Goal: Find specific page/section: Find specific page/section

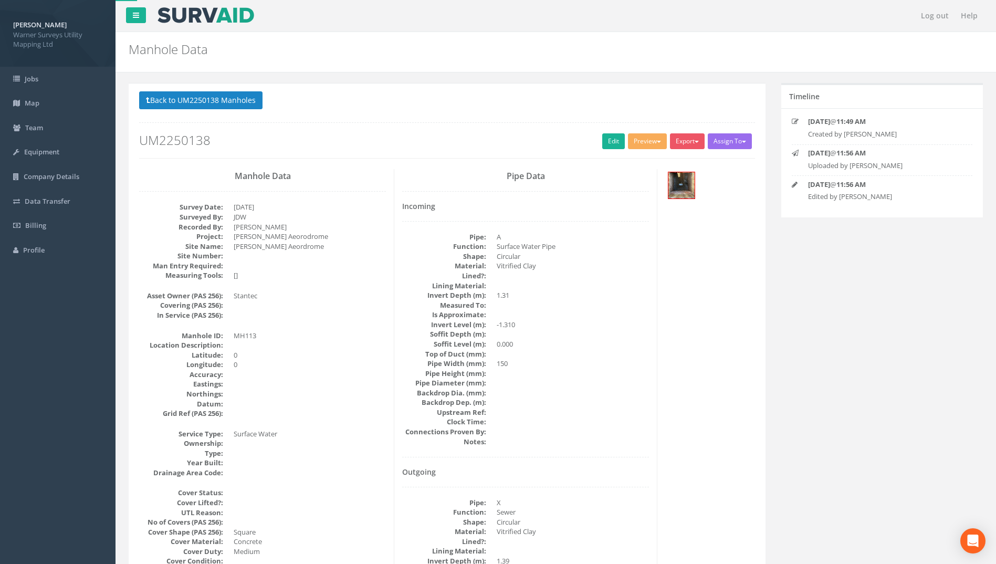
select select "100"
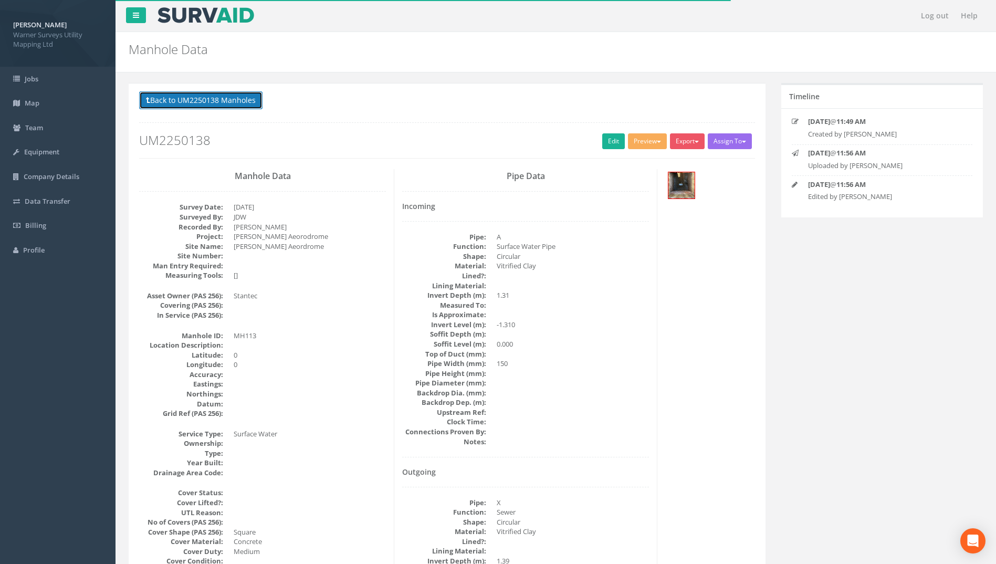
click at [157, 97] on button "Back to UM2250138 Manholes" at bounding box center [200, 100] width 123 height 18
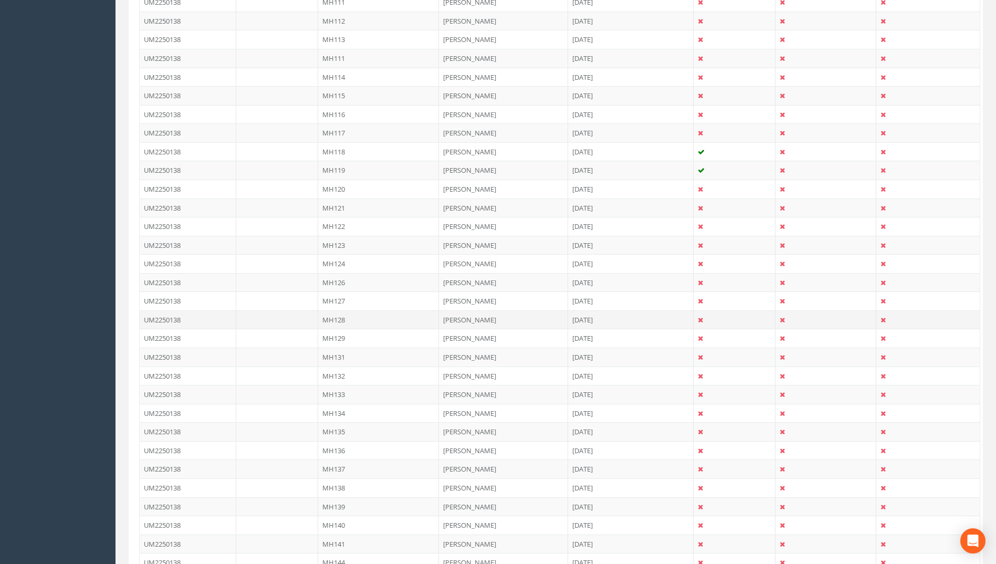
scroll to position [473, 0]
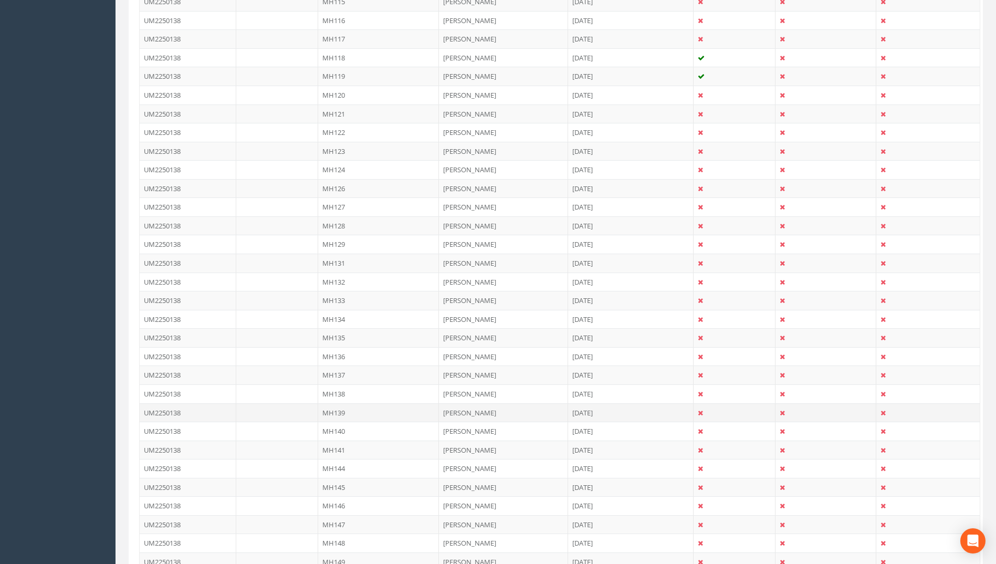
click at [346, 405] on td "MH139" at bounding box center [378, 412] width 121 height 19
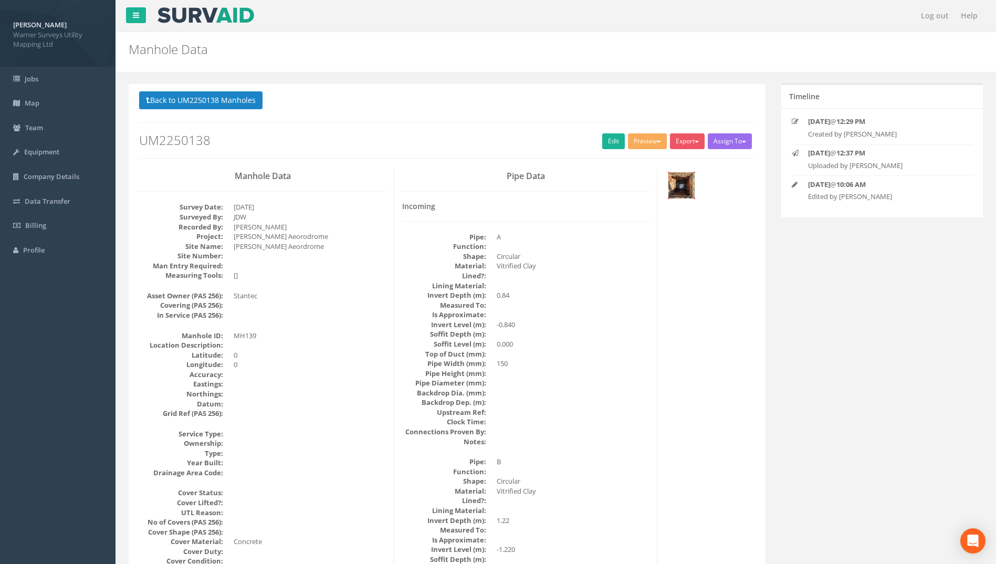
click at [676, 185] on img at bounding box center [682, 185] width 26 height 26
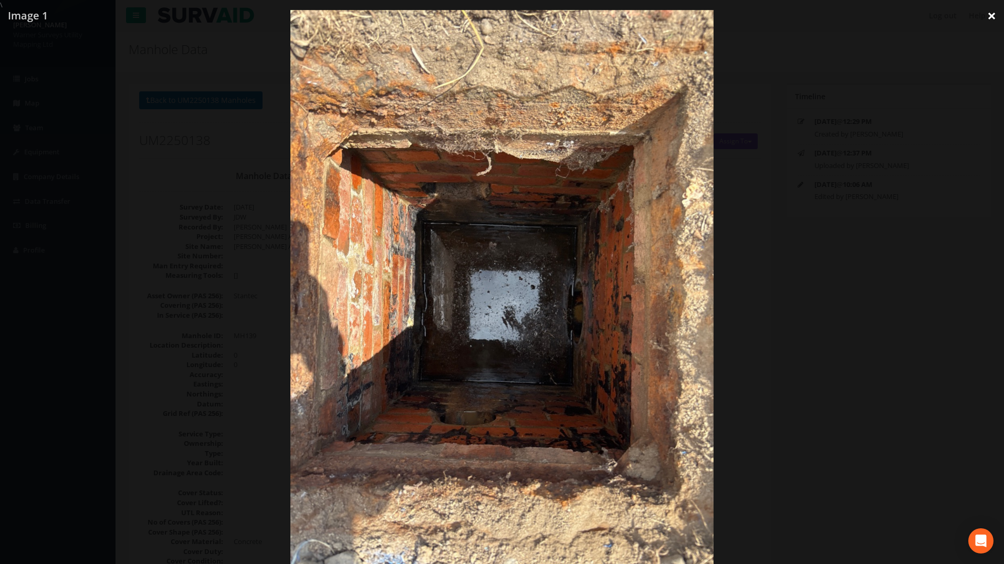
click at [995, 18] on link "×" at bounding box center [992, 16] width 25 height 32
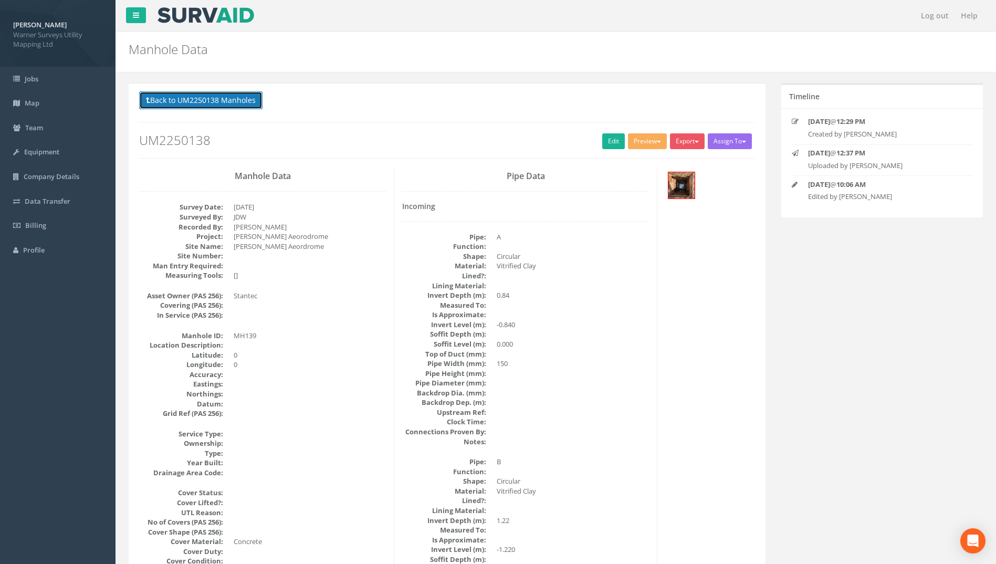
click at [203, 103] on button "Back to UM2250138 Manholes" at bounding box center [200, 100] width 123 height 18
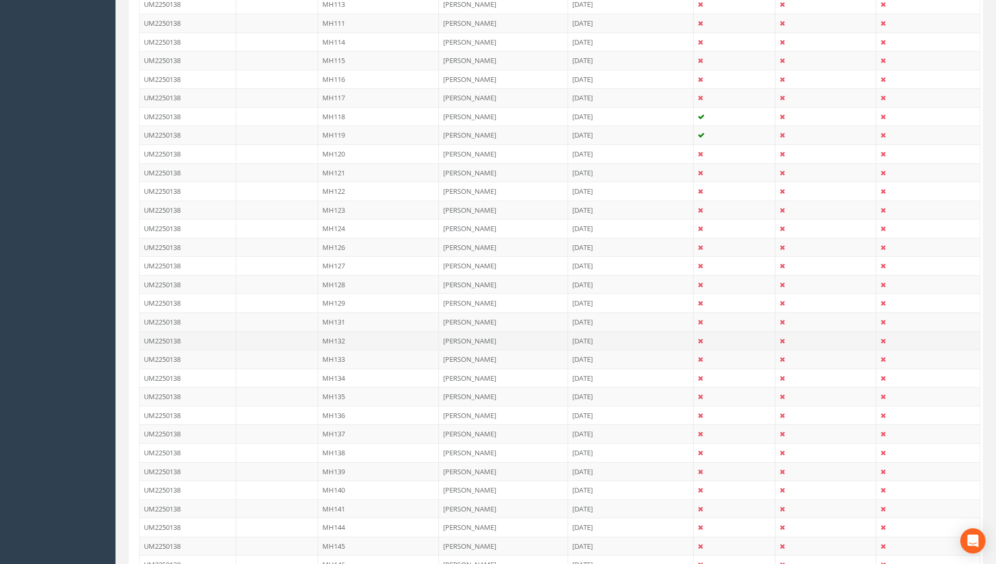
scroll to position [420, 0]
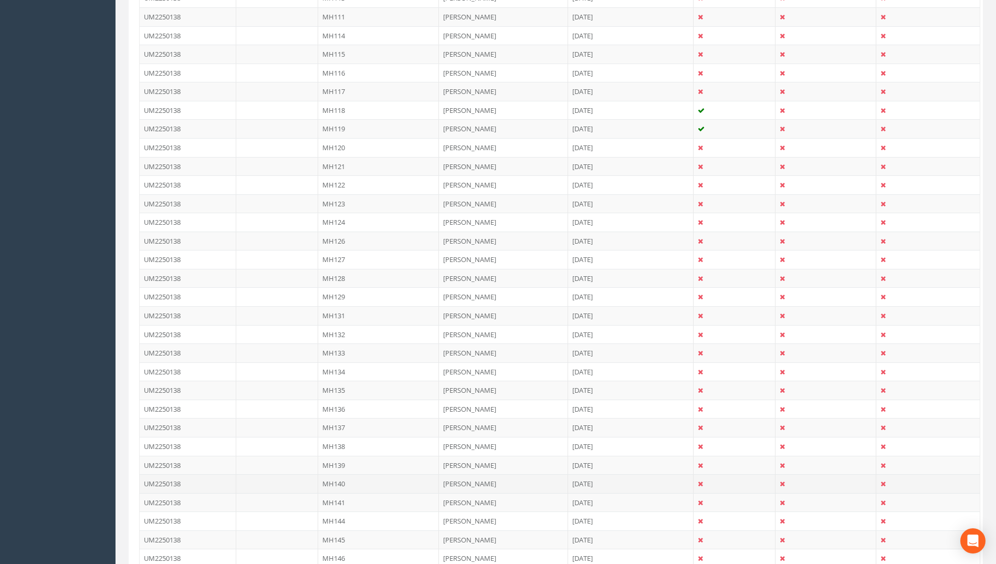
click at [337, 483] on td "MH140" at bounding box center [378, 483] width 121 height 19
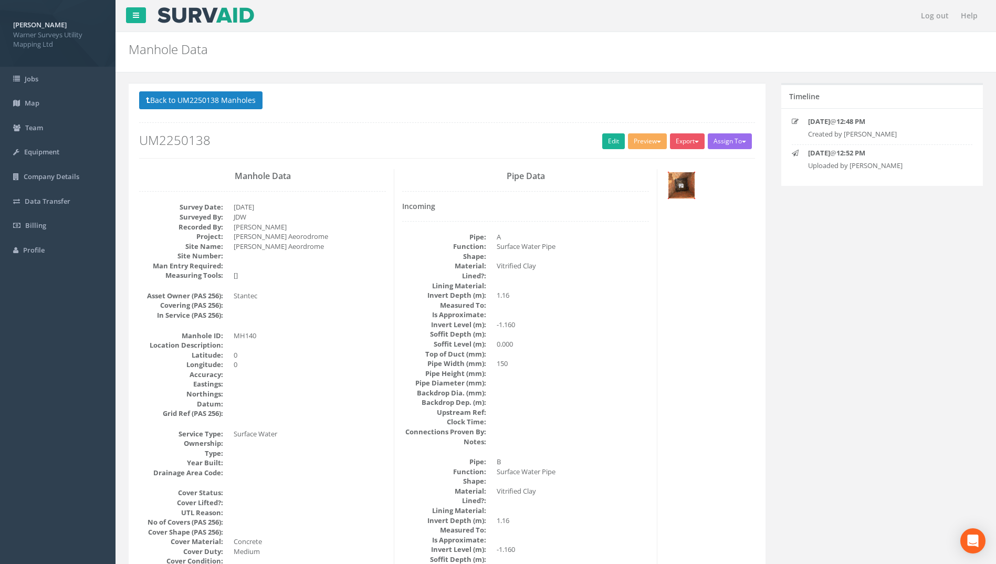
click at [676, 183] on img at bounding box center [682, 185] width 26 height 26
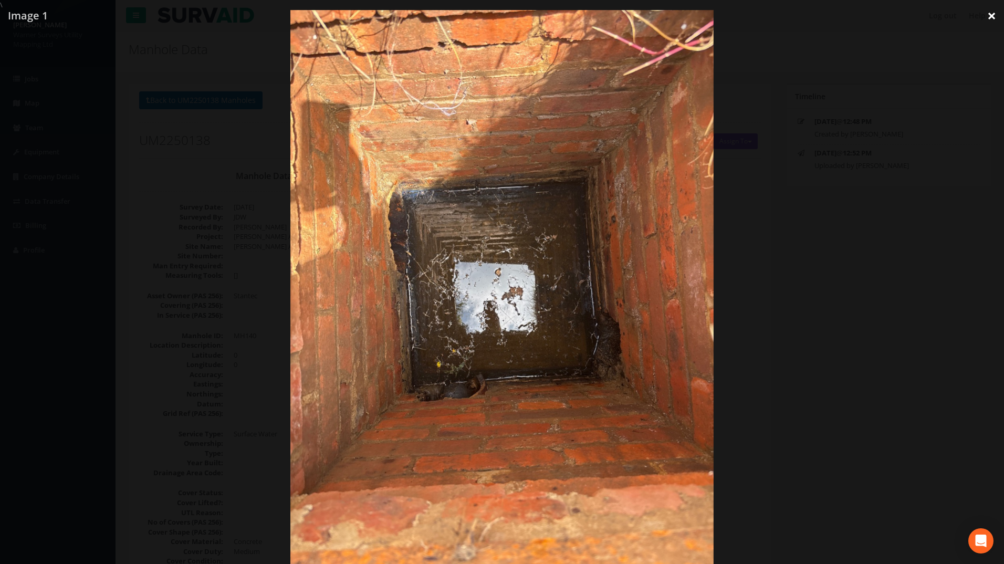
click at [988, 16] on link "×" at bounding box center [992, 16] width 25 height 32
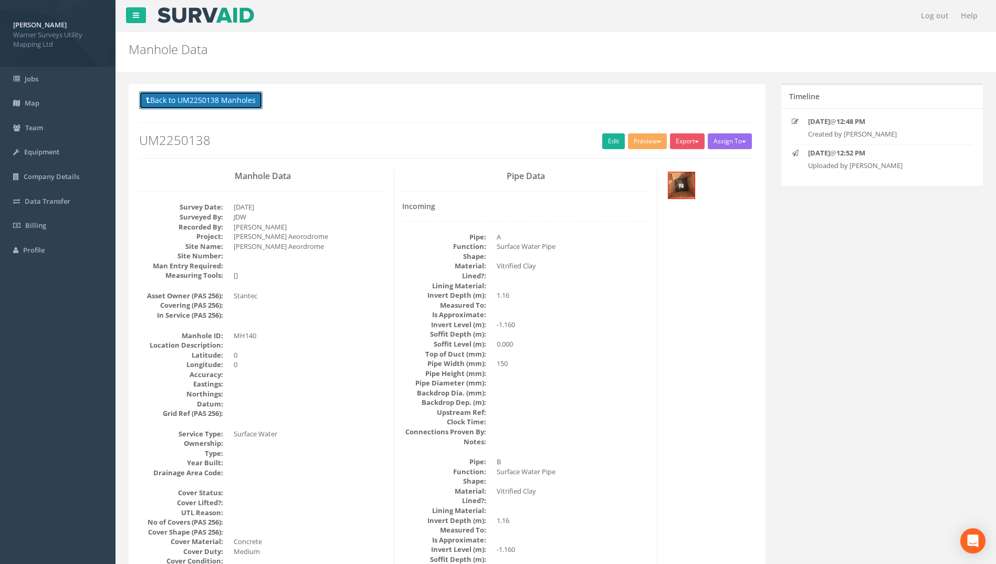
click at [152, 101] on button "Back to UM2250138 Manholes" at bounding box center [200, 100] width 123 height 18
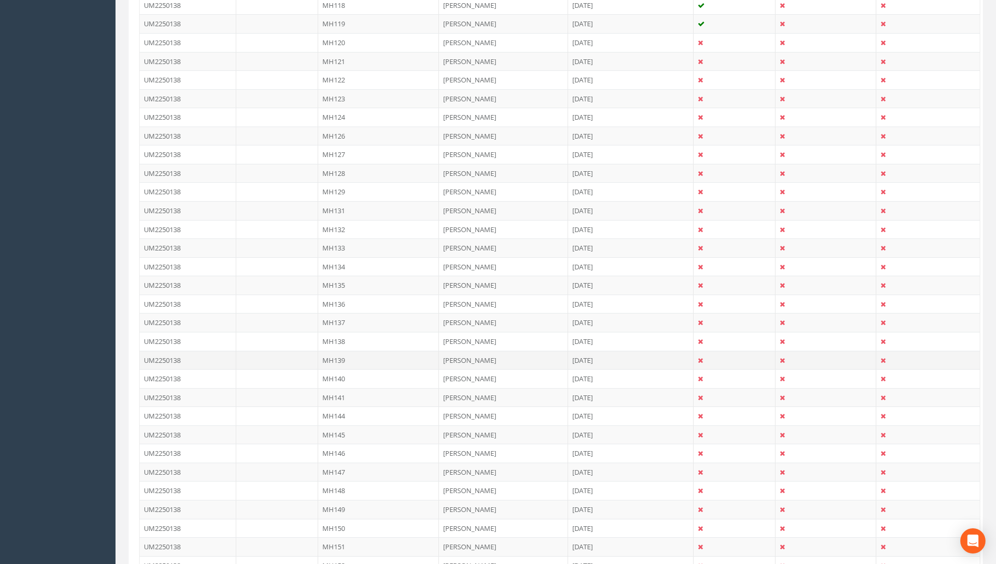
scroll to position [578, 0]
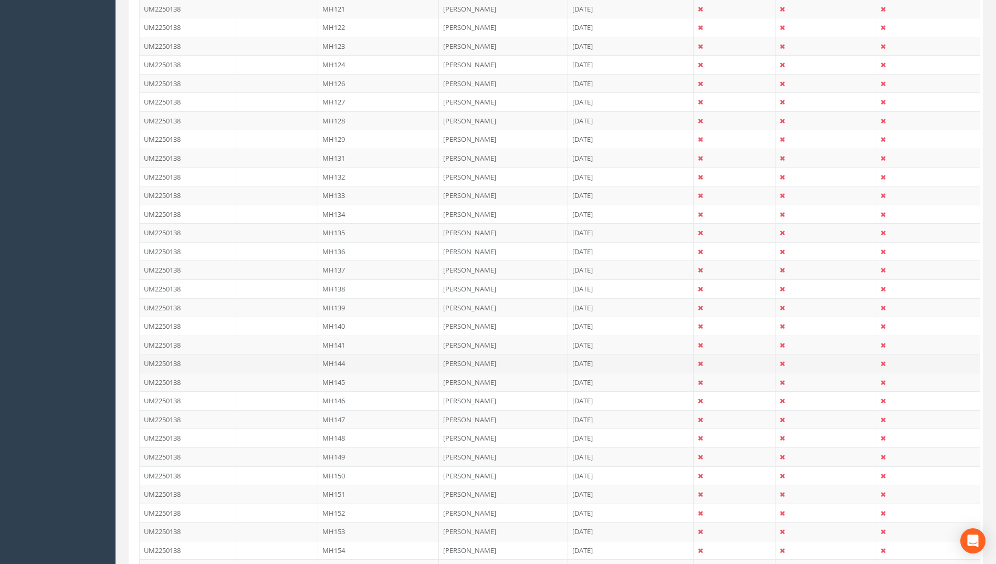
click at [342, 361] on td "MH144" at bounding box center [378, 363] width 121 height 19
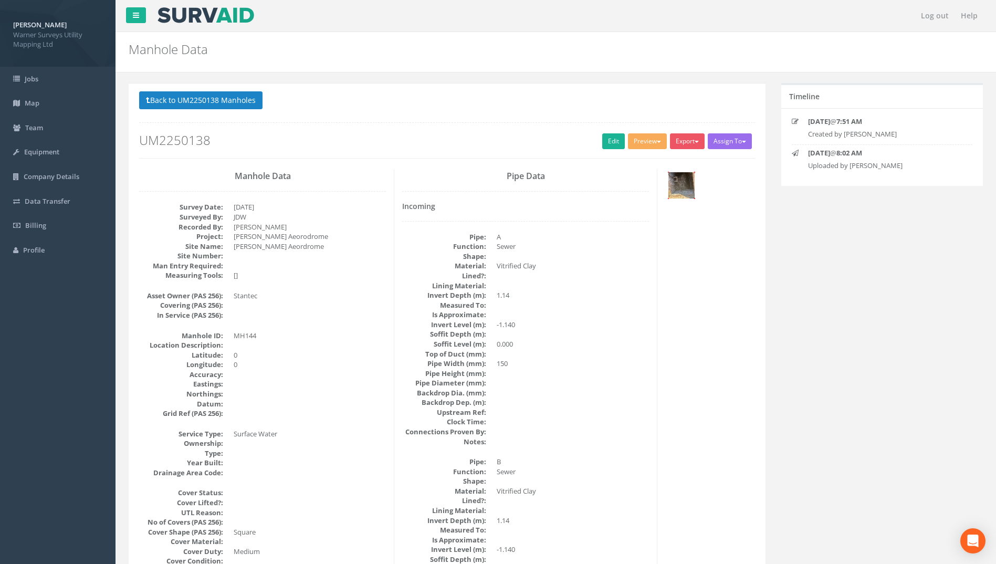
click at [686, 182] on img at bounding box center [682, 185] width 26 height 26
click at [172, 105] on button "Back to UM2250138 Manholes" at bounding box center [200, 100] width 123 height 18
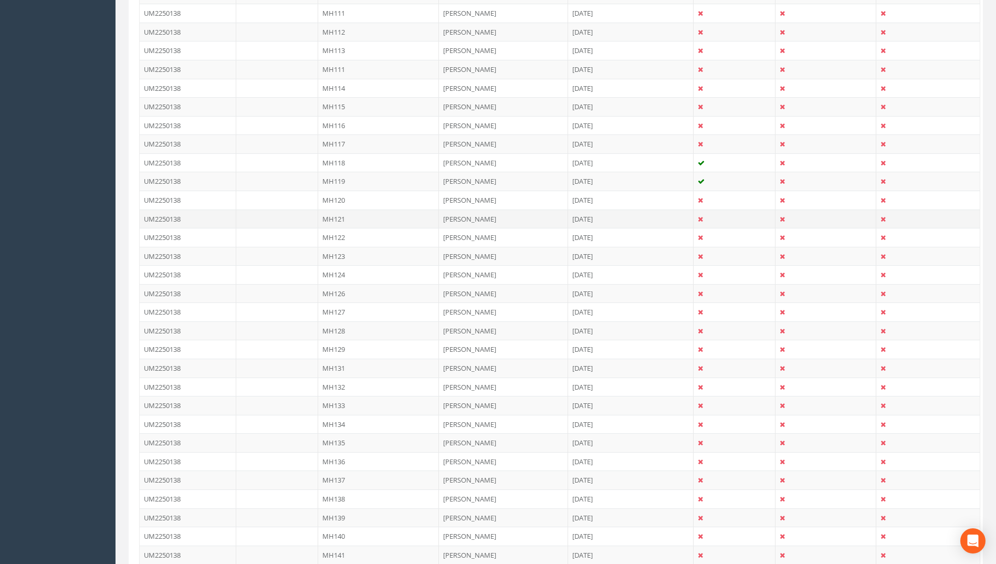
scroll to position [420, 0]
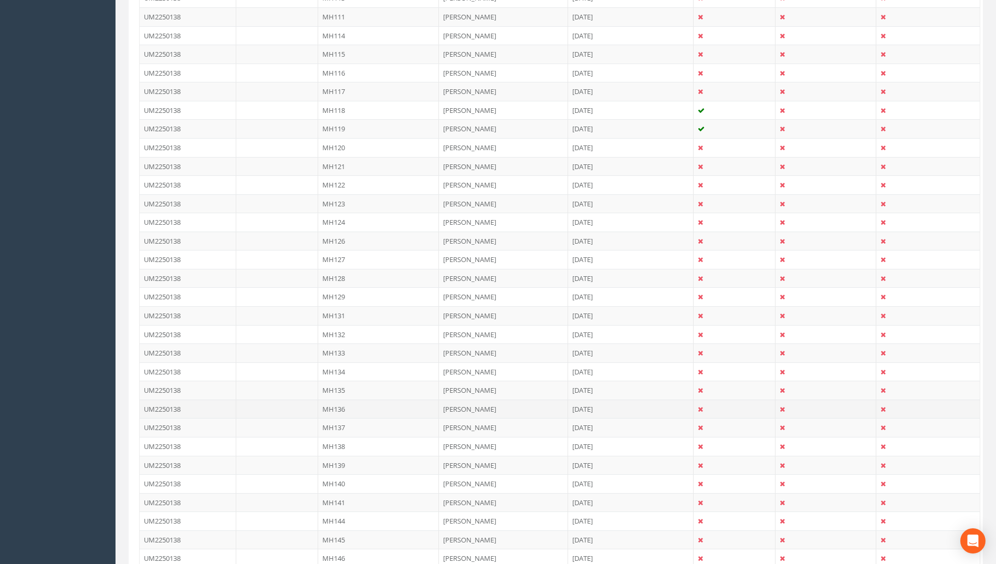
click at [345, 405] on td "MH136" at bounding box center [378, 409] width 121 height 19
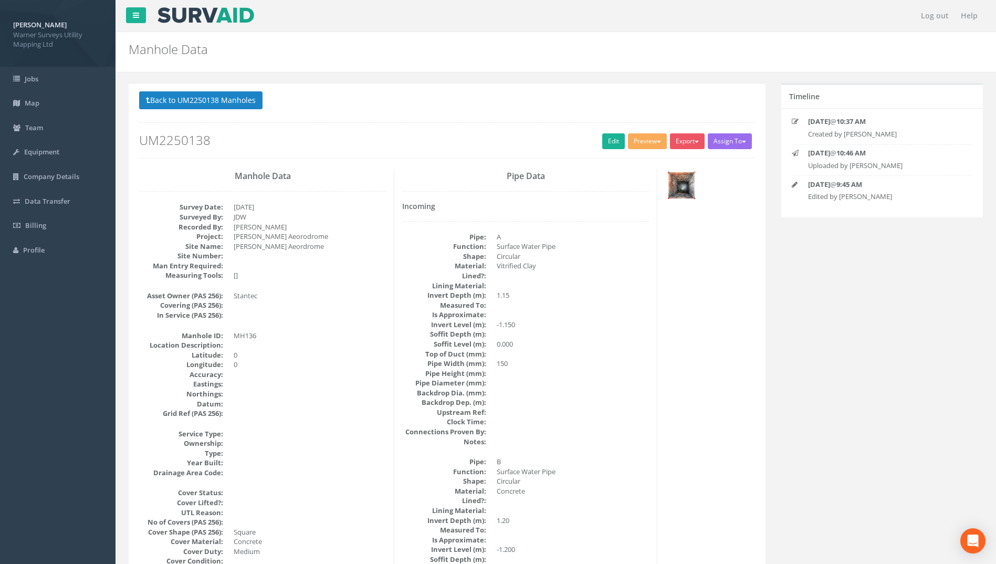
click at [680, 188] on img at bounding box center [682, 185] width 26 height 26
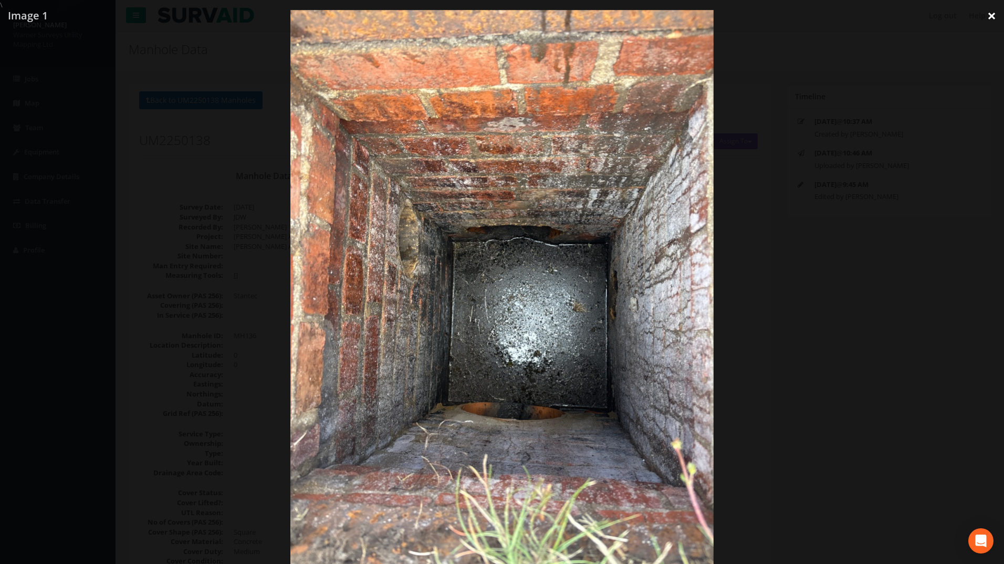
click at [988, 12] on link "×" at bounding box center [992, 16] width 25 height 32
